Goal: Find specific page/section: Find specific page/section

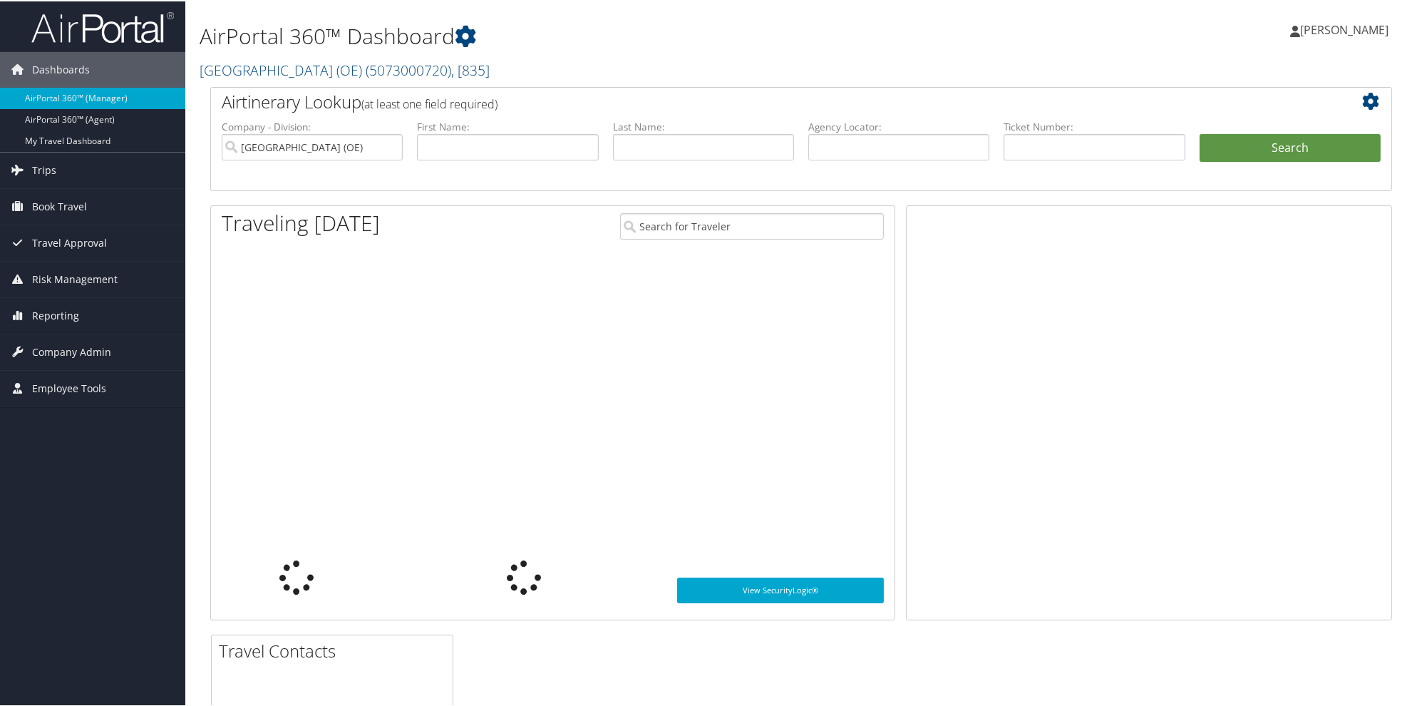
click at [595, 54] on div "AirPortal 360™ Dashboard [GEOGRAPHIC_DATA] (OE) ( 5073000720 ) , [ 835 ] [GEOGR…" at bounding box center [601, 43] width 802 height 73
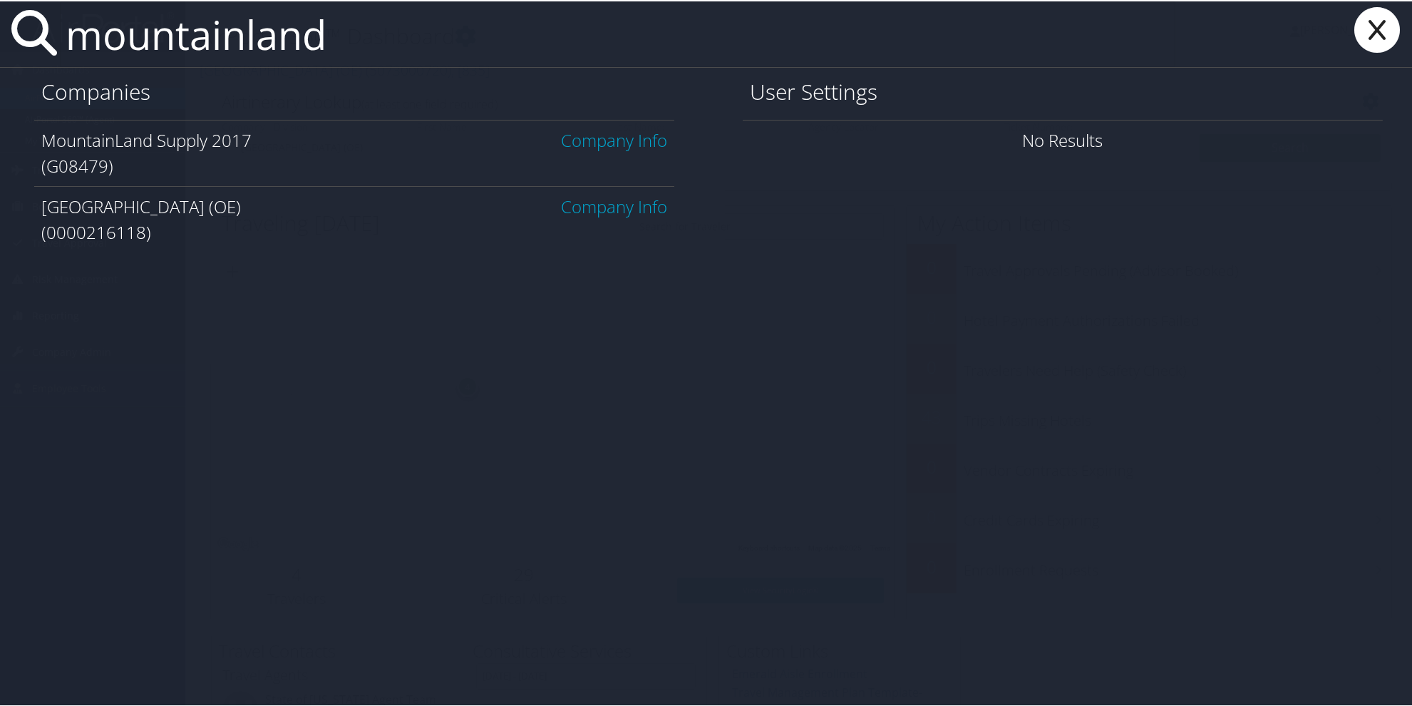
type input "mountainland"
drag, startPoint x: 601, startPoint y: 208, endPoint x: 608, endPoint y: 209, distance: 7.2
click at [605, 209] on link "Company Info" at bounding box center [614, 205] width 106 height 24
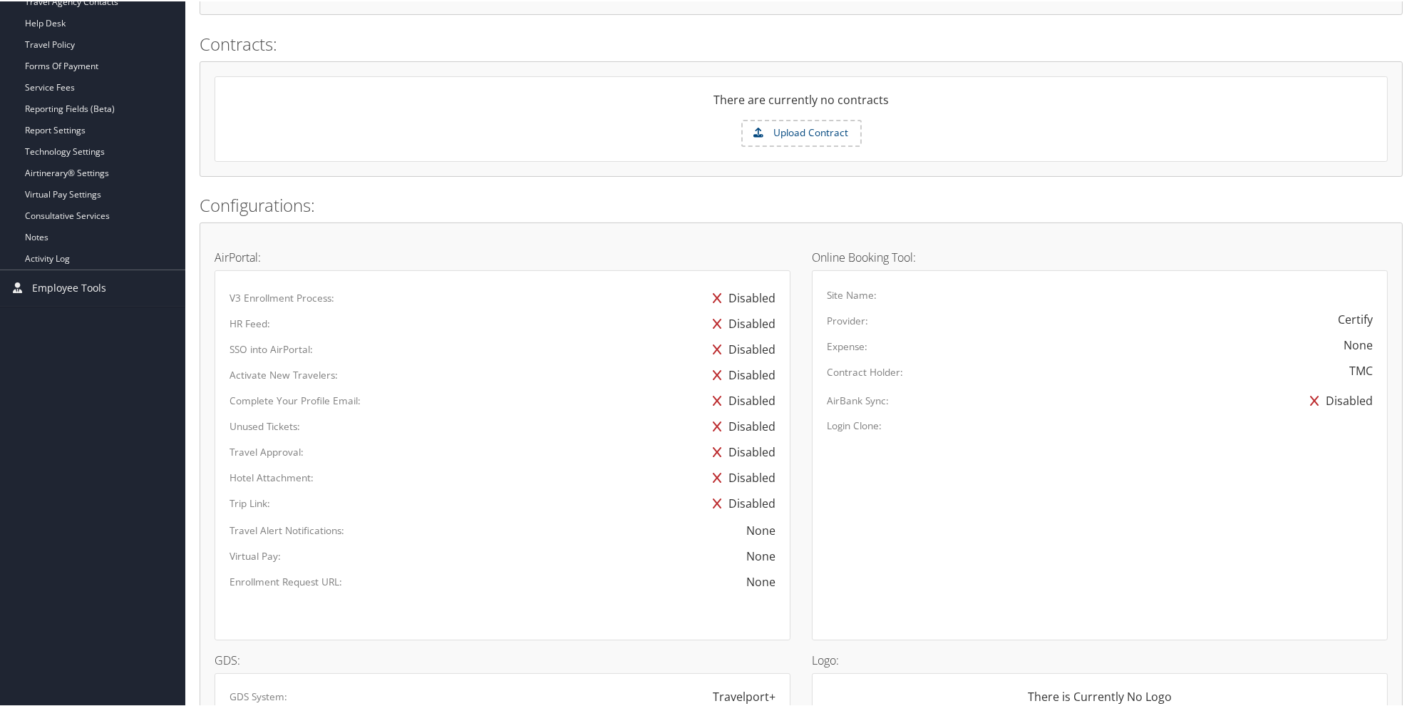
scroll to position [414, 0]
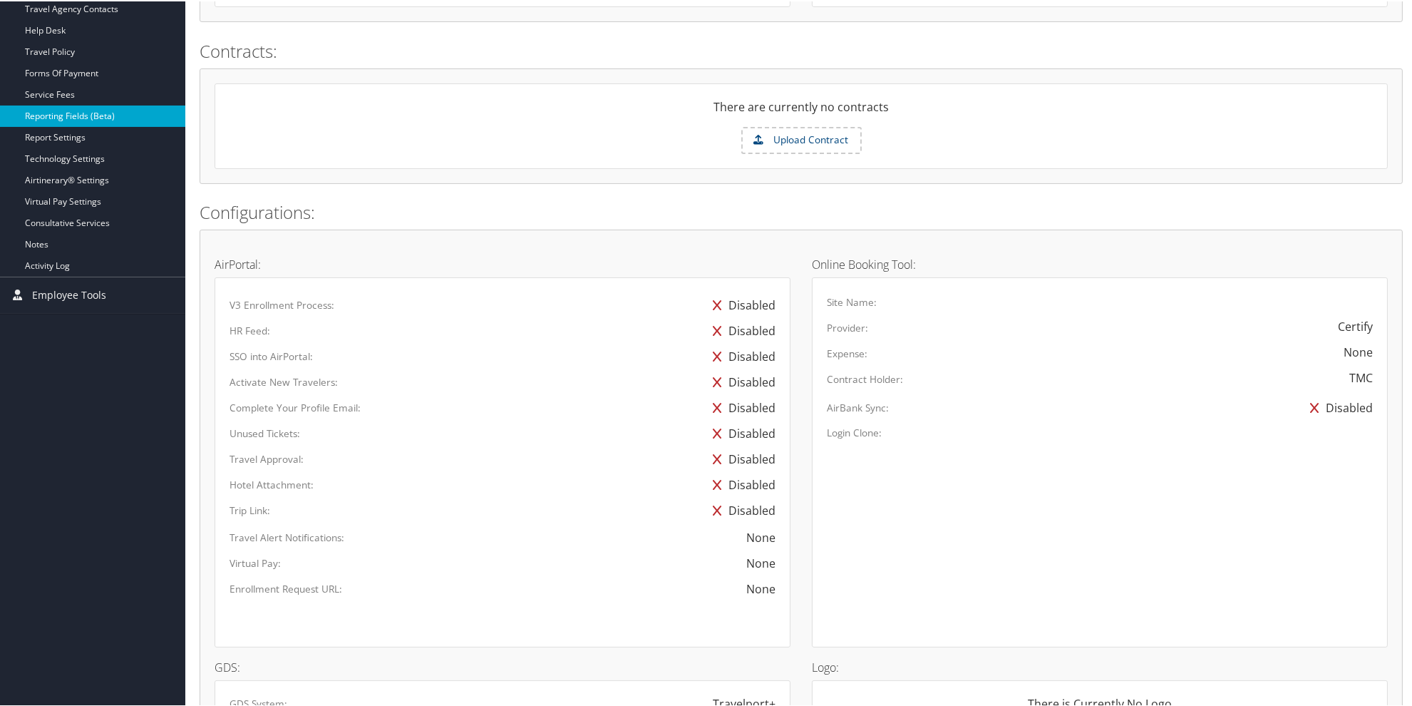
click at [58, 122] on link "Reporting Fields (Beta)" at bounding box center [92, 114] width 185 height 21
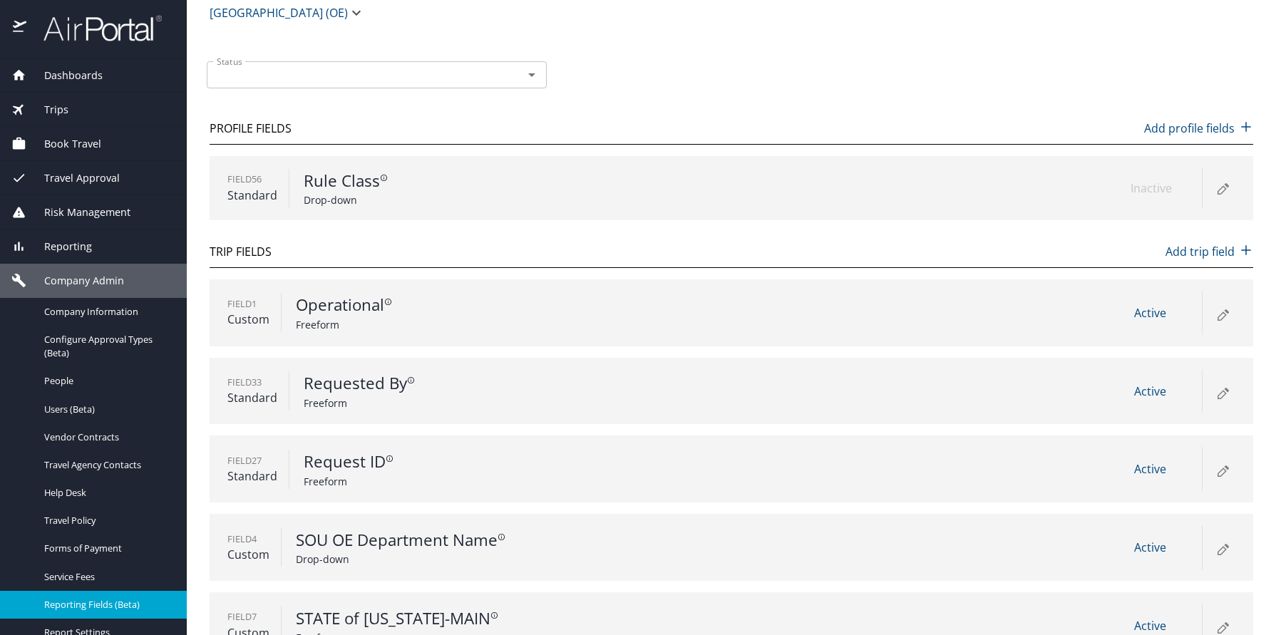
scroll to position [24, 0]
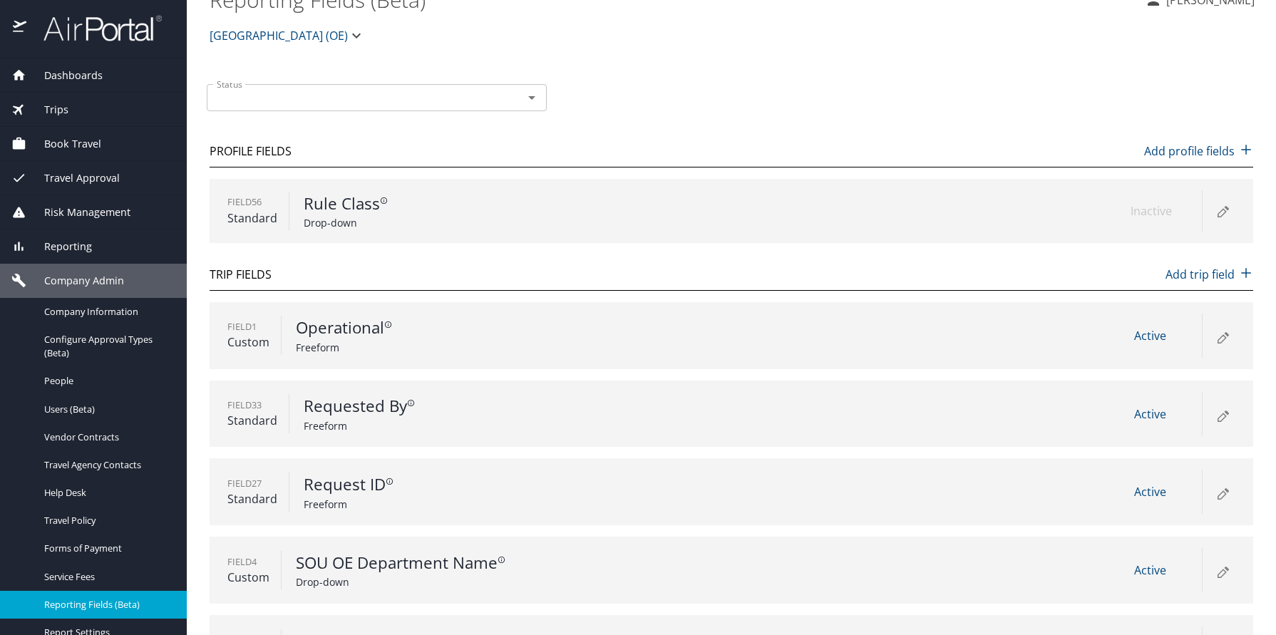
click at [1214, 337] on icon at bounding box center [1222, 336] width 17 height 17
